Goal: Communication & Community: Connect with others

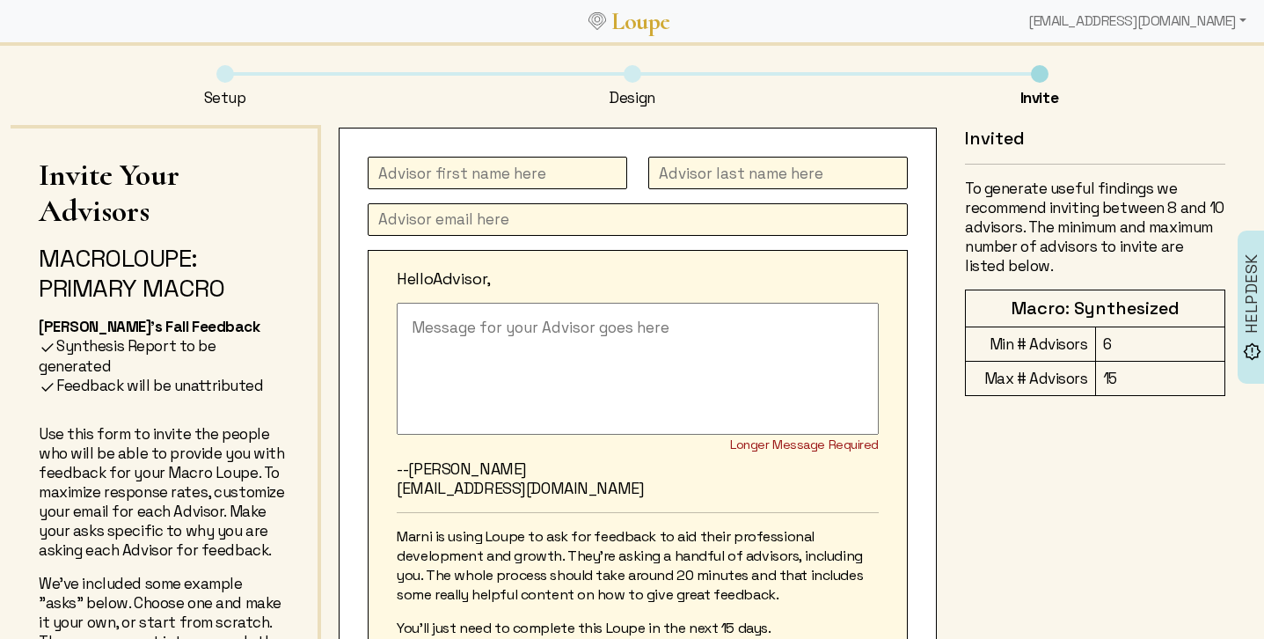
click at [417, 169] on input "text" at bounding box center [498, 173] width 260 height 33
click at [520, 334] on textarea at bounding box center [638, 369] width 482 height 132
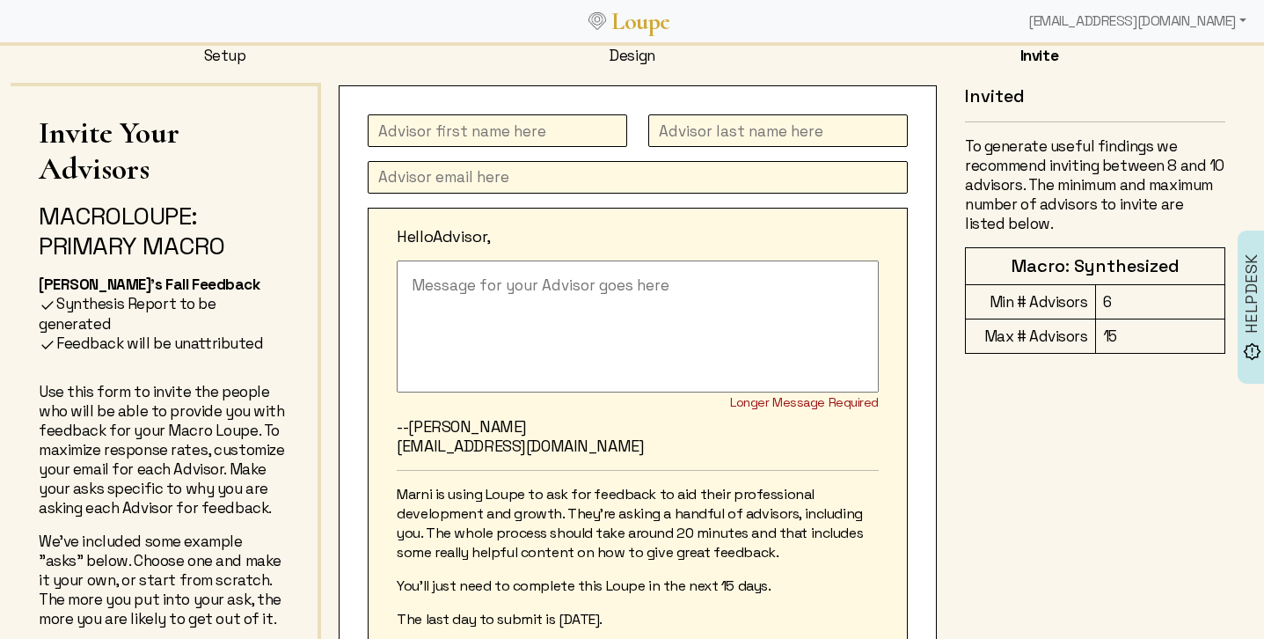
scroll to position [45, 0]
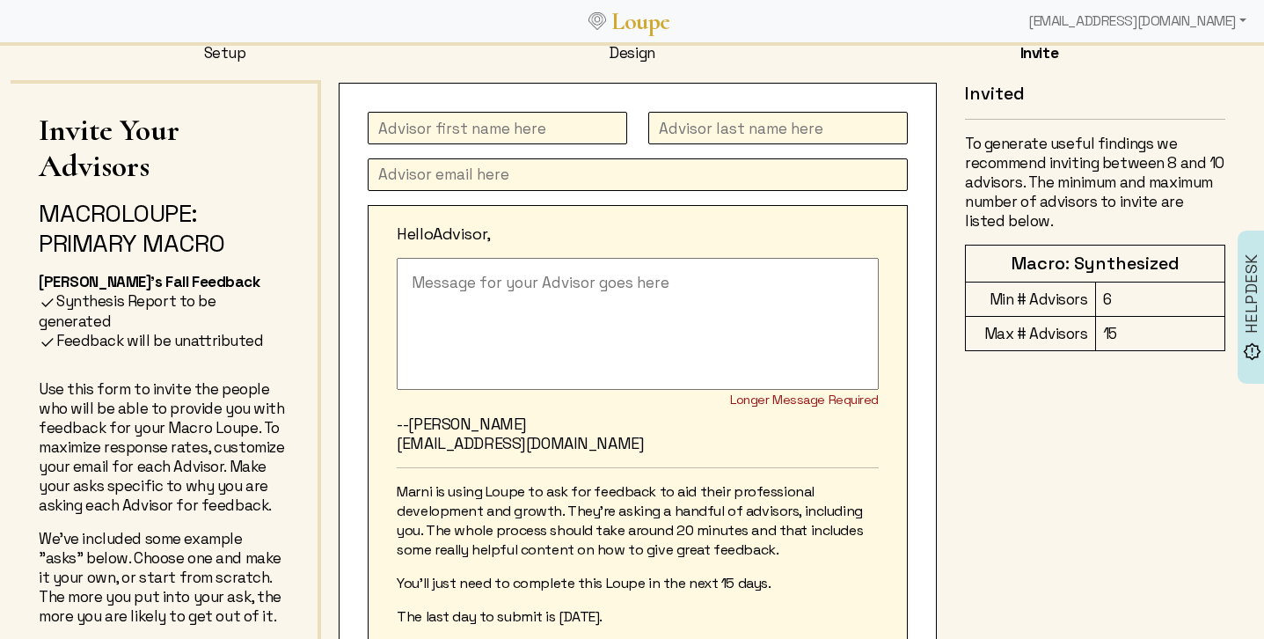
drag, startPoint x: 434, startPoint y: 487, endPoint x: 625, endPoint y: 507, distance: 191.9
click at [625, 507] on p "Marni is using Loupe to ask for feedback to aid their professional development …" at bounding box center [638, 520] width 482 height 77
drag, startPoint x: 456, startPoint y: 494, endPoint x: 784, endPoint y: 588, distance: 341.5
click at [784, 588] on div "Marni is using Loupe to ask for feedback to aid their professional development …" at bounding box center [638, 580] width 482 height 197
copy div "sing Loupe to ask for feedback to aid their professional development and growth…"
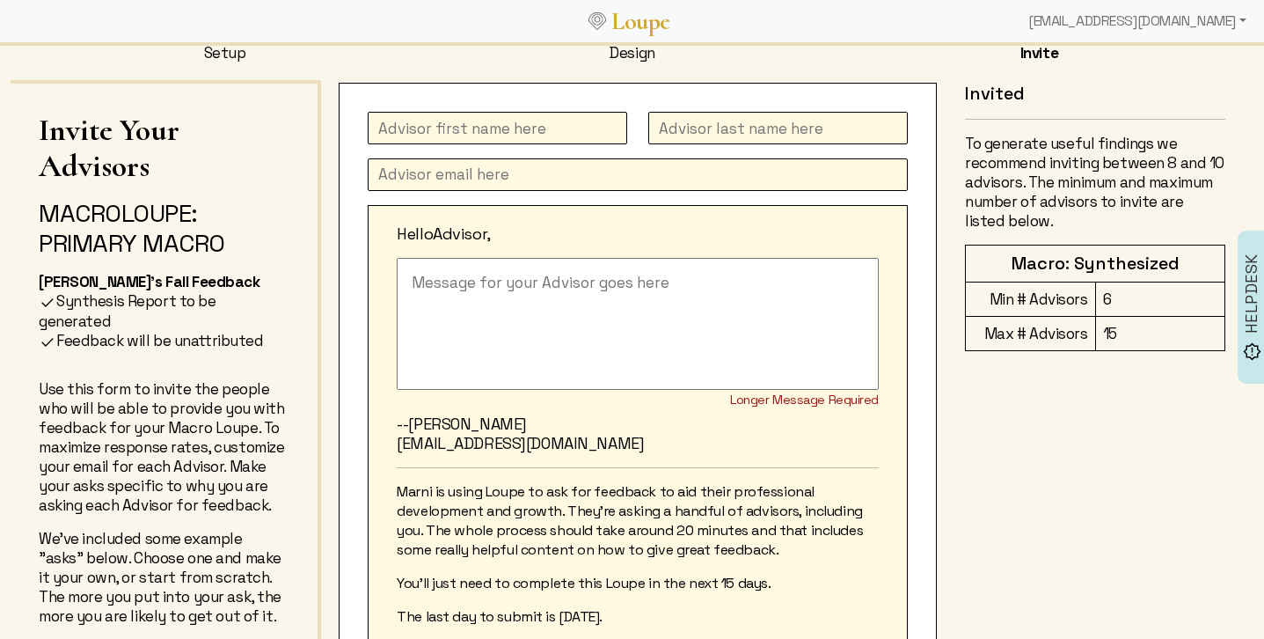
click at [1061, 432] on div "Invited To generate useful findings we recommend inviting between 8 and 10 advi…" at bounding box center [1086, 438] width 299 height 710
